Goal: Browse casually

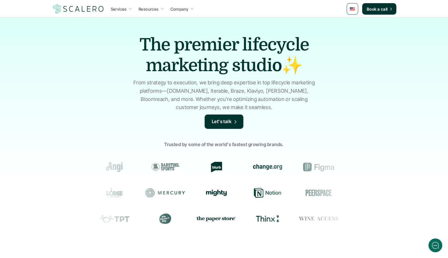
click at [83, 9] on img at bounding box center [78, 8] width 53 height 11
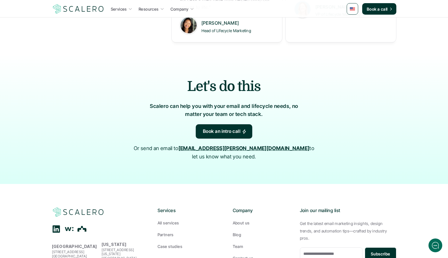
scroll to position [828, 0]
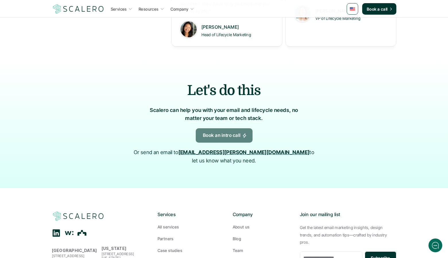
click at [229, 132] on p "Book an intro call" at bounding box center [222, 135] width 38 height 7
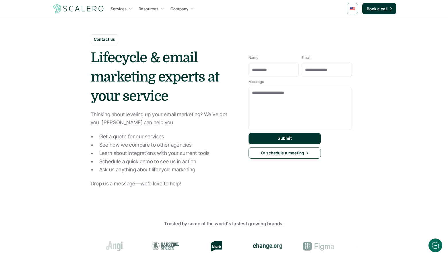
click at [109, 38] on p "Contact us" at bounding box center [104, 39] width 21 height 6
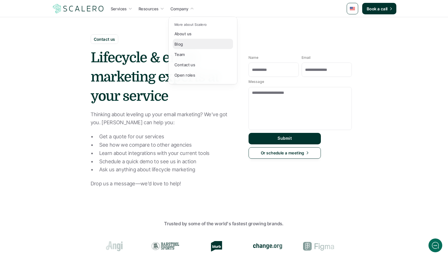
click at [191, 43] on link "Blog" at bounding box center [203, 44] width 60 height 10
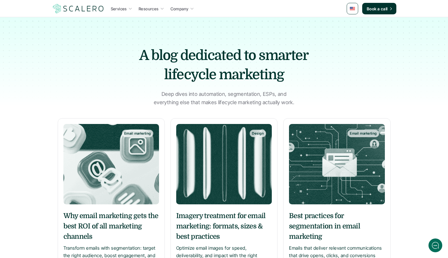
click at [92, 9] on img at bounding box center [78, 8] width 53 height 11
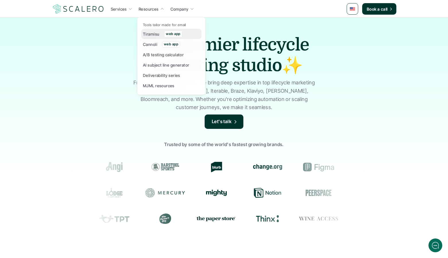
click at [159, 35] on div "Tiramisu" at bounding box center [153, 33] width 20 height 7
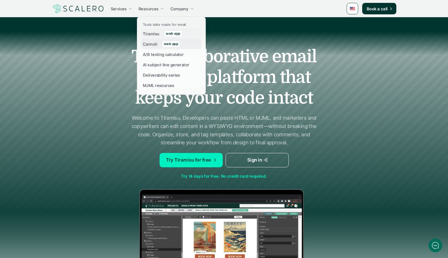
click at [152, 42] on p "Cannoli" at bounding box center [150, 44] width 14 height 6
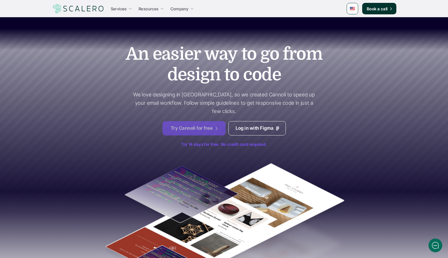
click at [192, 78] on span "design" at bounding box center [193, 74] width 53 height 21
